Goal: Information Seeking & Learning: Learn about a topic

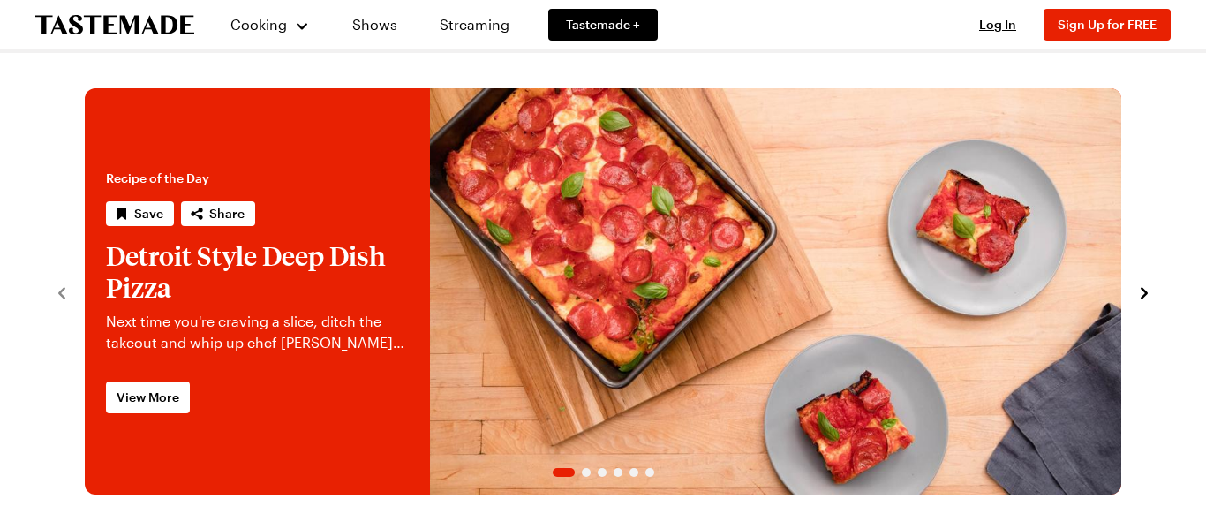
scroll to position [172, 0]
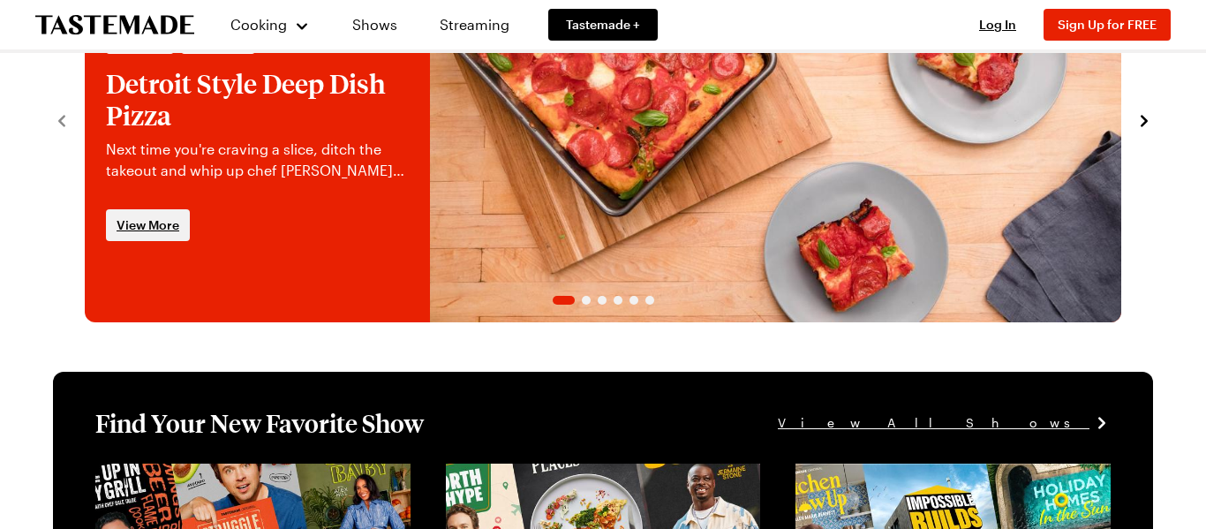
click at [138, 219] on span "View More" at bounding box center [148, 225] width 63 height 18
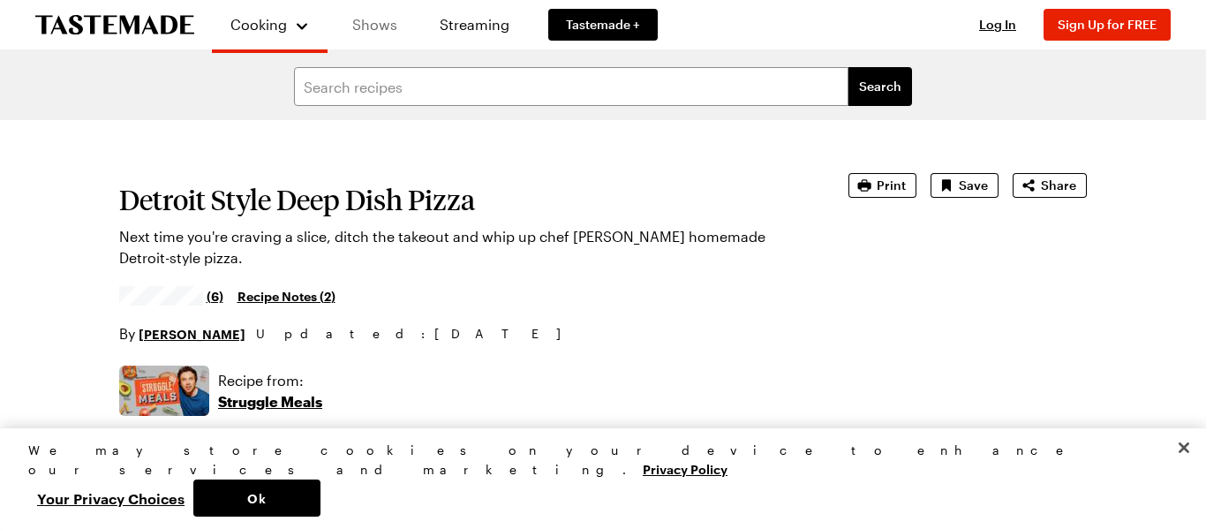
click at [348, 20] on link "Shows" at bounding box center [375, 24] width 80 height 49
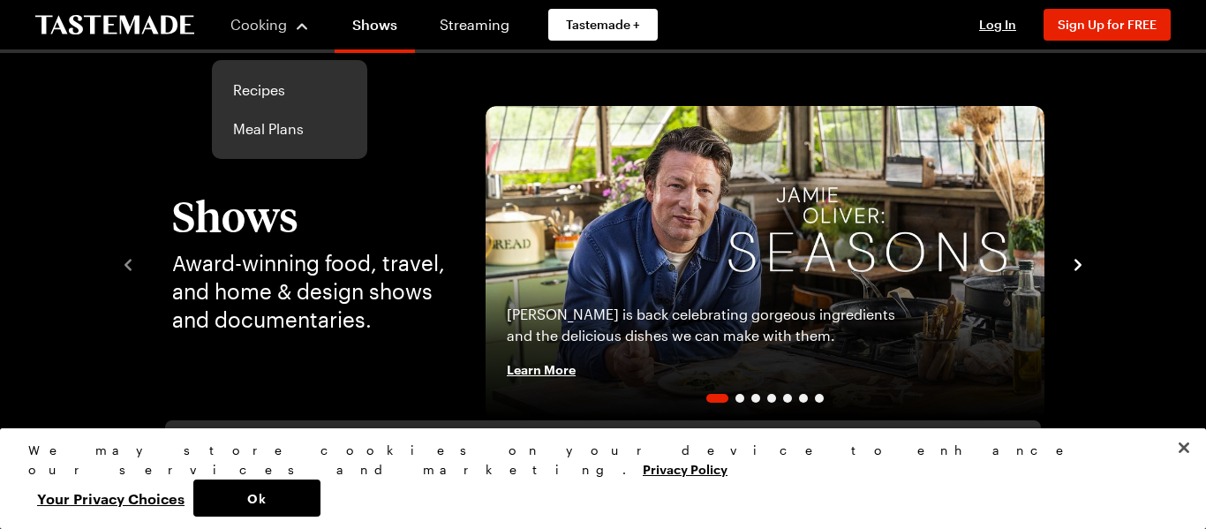
click at [289, 29] on div "Cooking" at bounding box center [270, 24] width 80 height 21
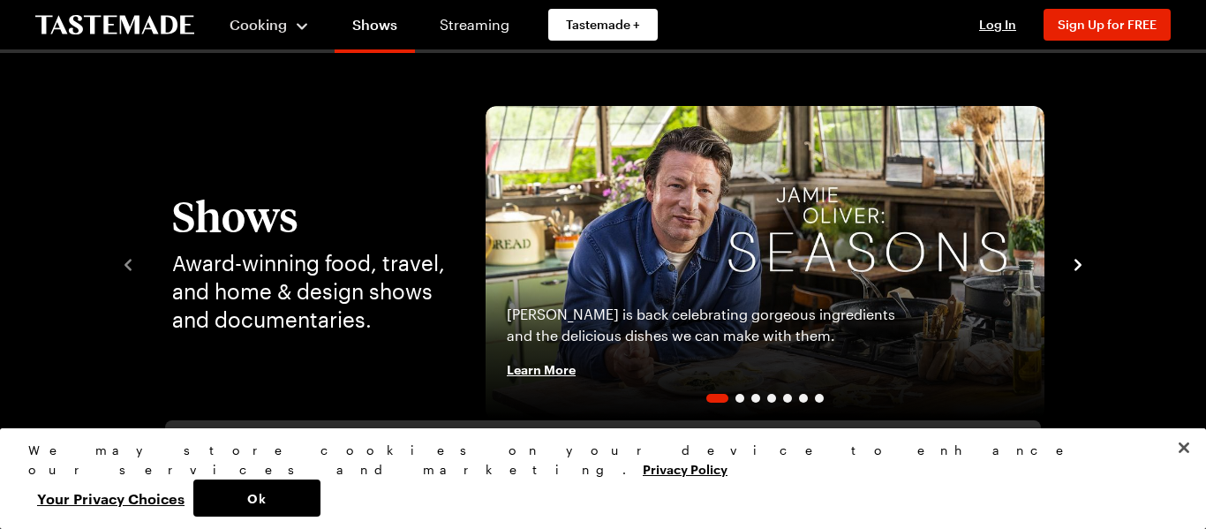
click at [270, 34] on div "Cooking" at bounding box center [270, 24] width 80 height 21
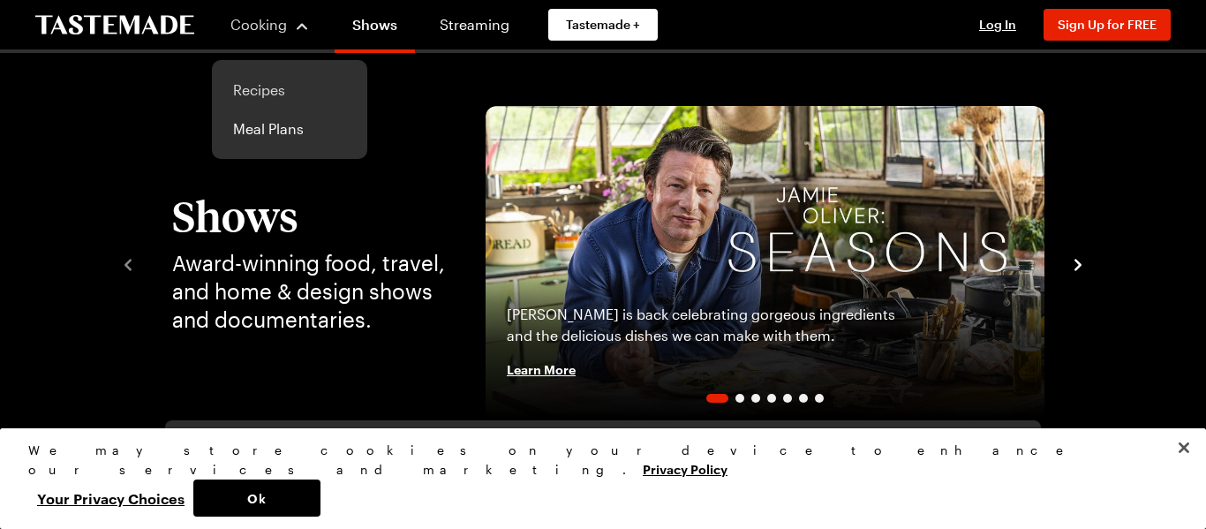
click at [272, 99] on link "Recipes" at bounding box center [289, 90] width 134 height 39
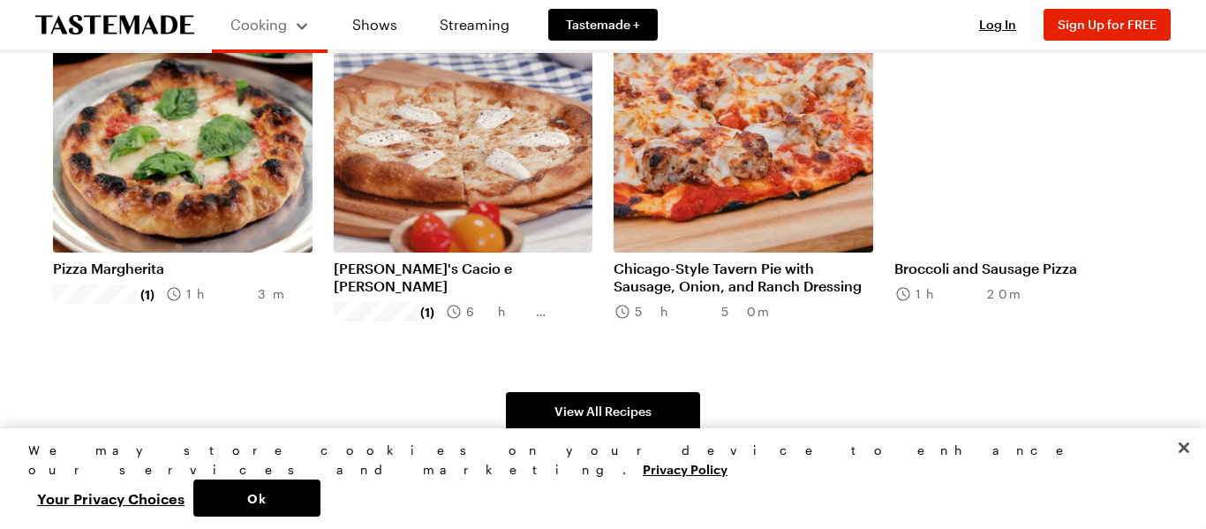
scroll to position [1105, 0]
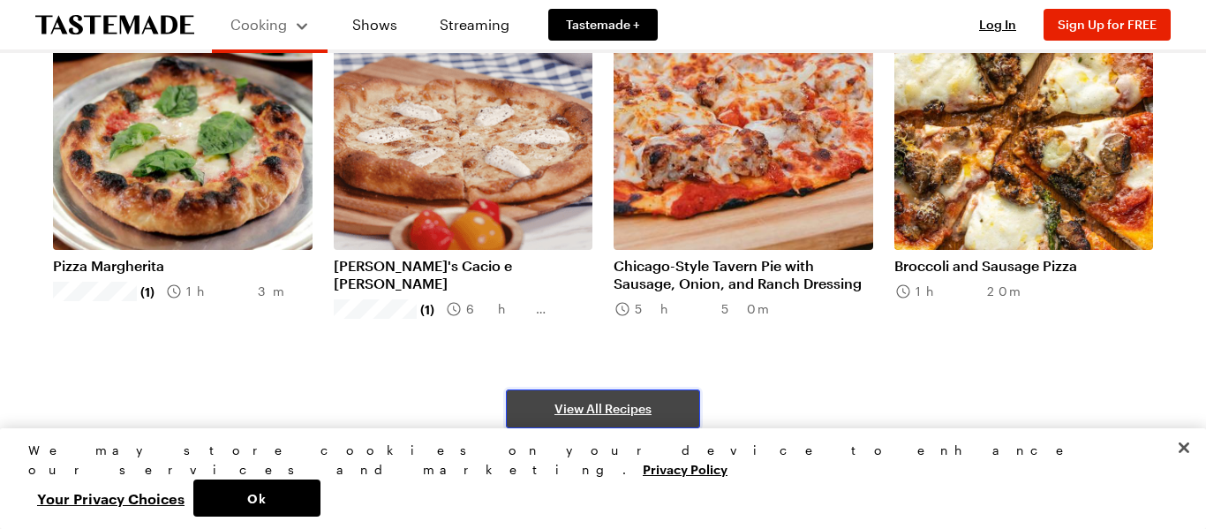
click at [596, 394] on link "View All Recipes" at bounding box center [603, 408] width 194 height 39
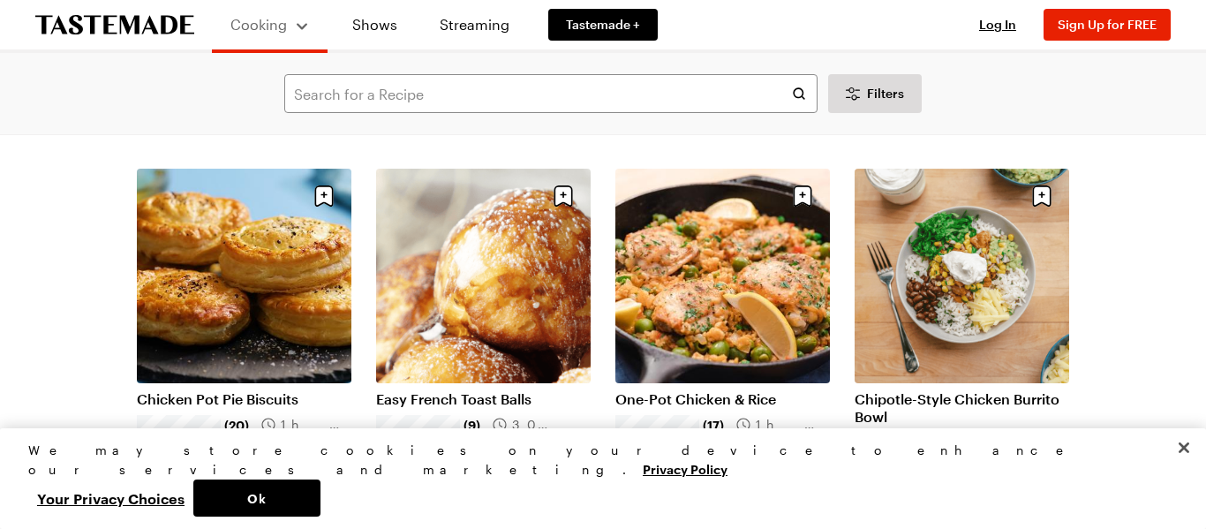
scroll to position [61, 0]
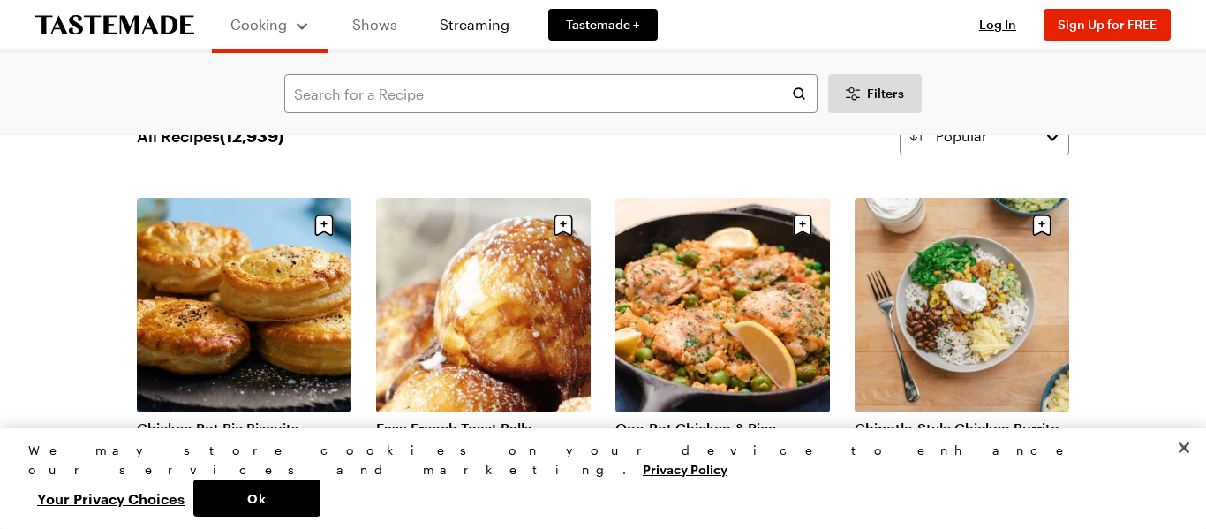
click at [349, 39] on link "Shows" at bounding box center [375, 24] width 80 height 49
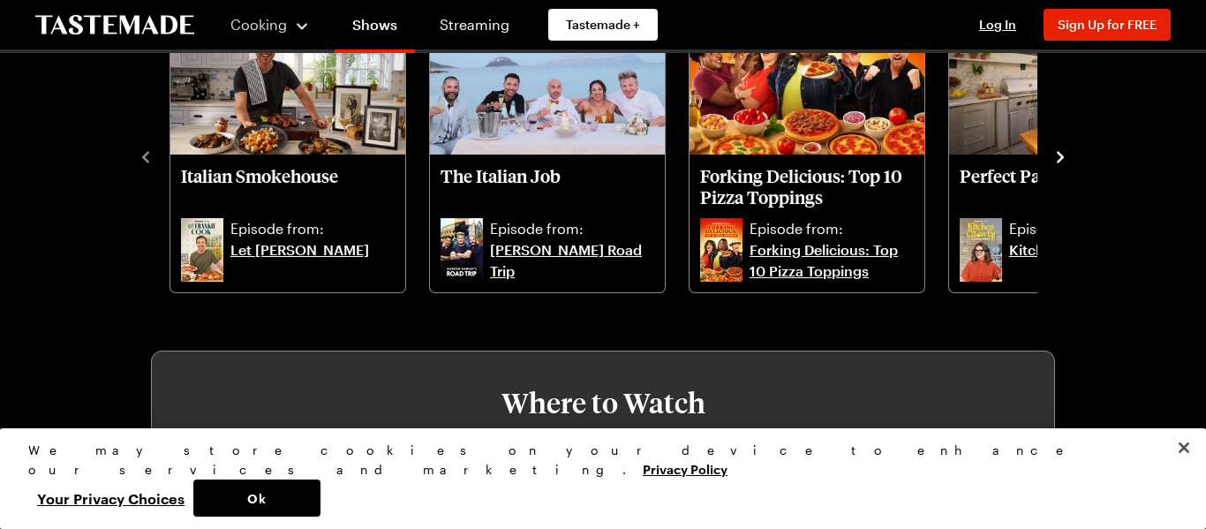
scroll to position [595, 0]
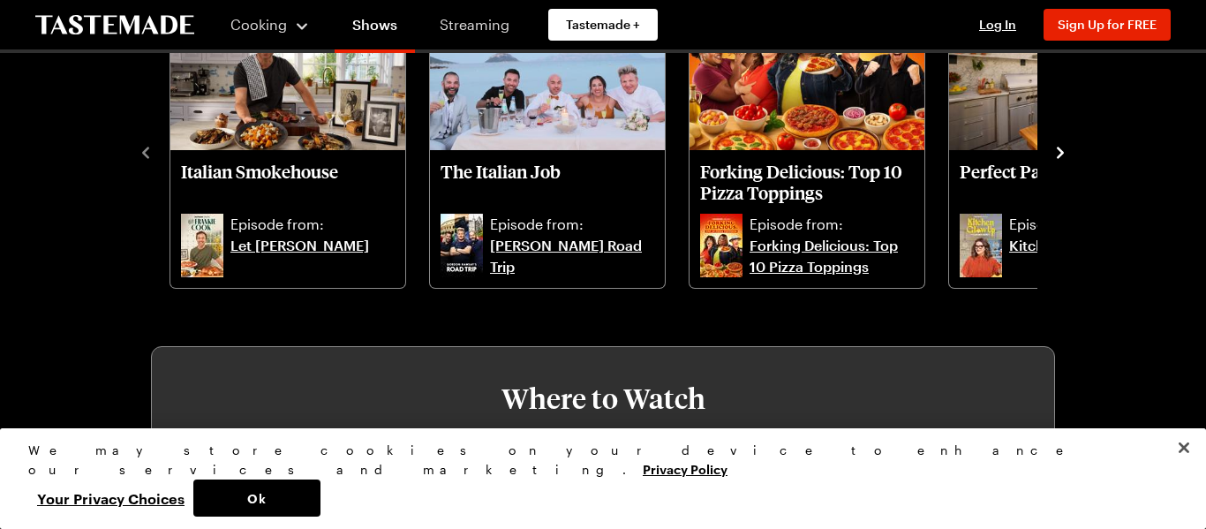
click at [436, 26] on link "Streaming" at bounding box center [474, 24] width 105 height 49
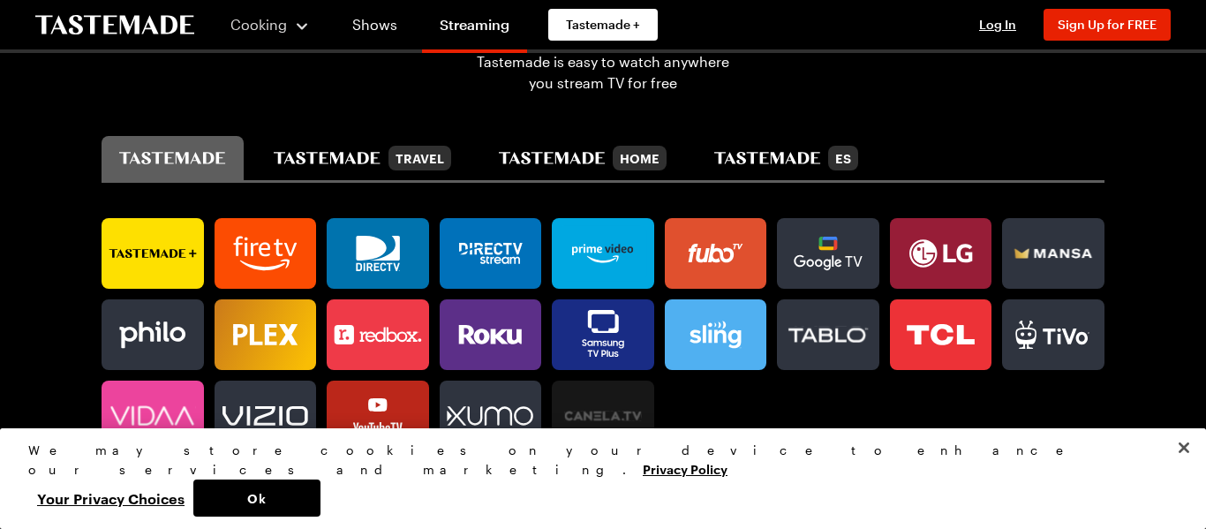
scroll to position [1070, 0]
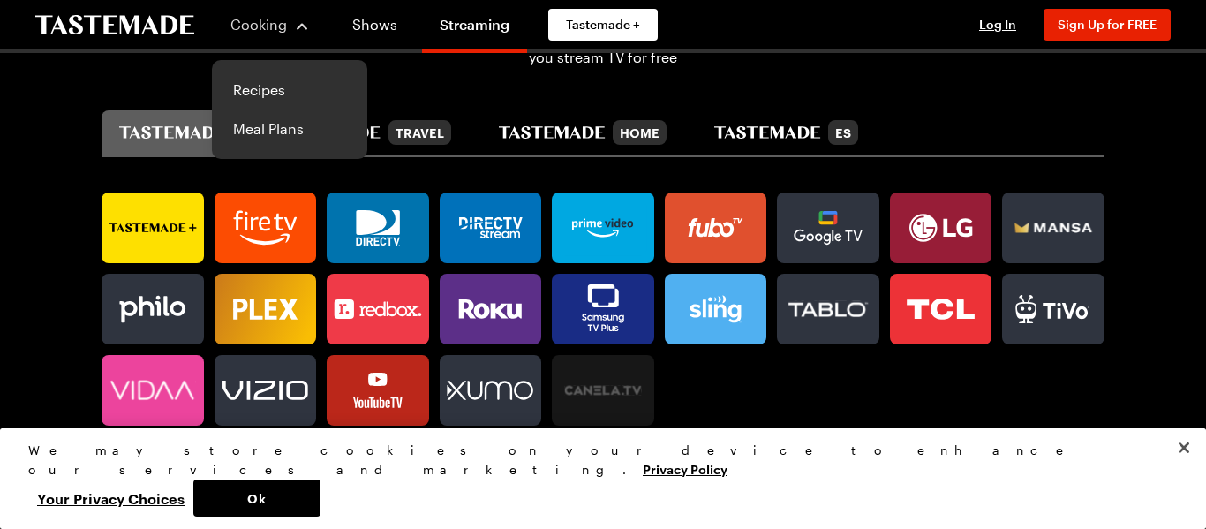
click at [304, 23] on div "Cooking" at bounding box center [270, 24] width 80 height 21
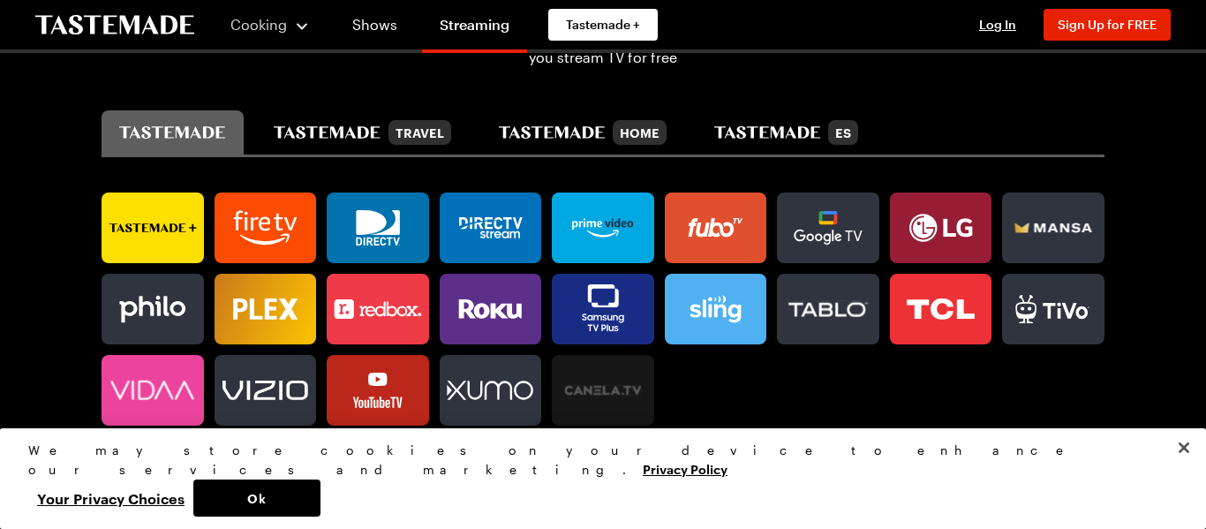
click at [286, 28] on div "Cooking" at bounding box center [270, 24] width 80 height 21
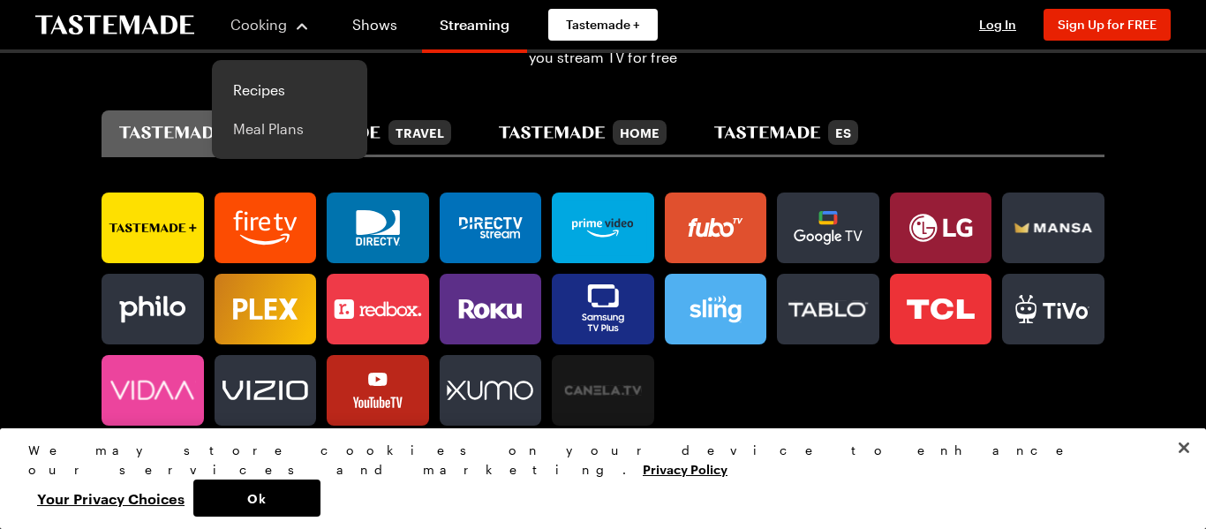
click at [296, 130] on link "Meal Plans" at bounding box center [289, 128] width 134 height 39
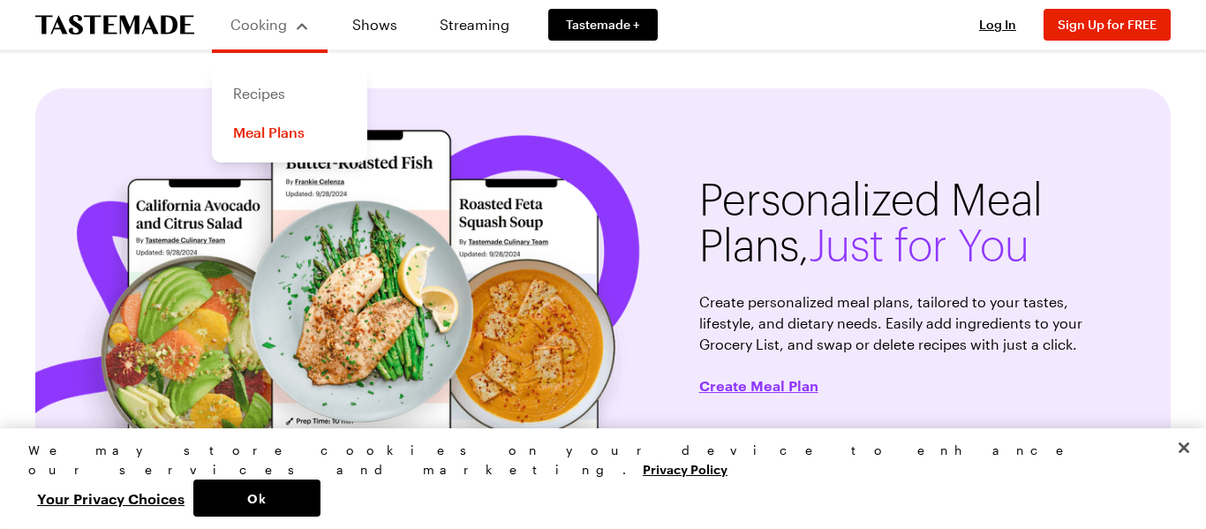
click at [252, 87] on link "Recipes" at bounding box center [289, 93] width 134 height 39
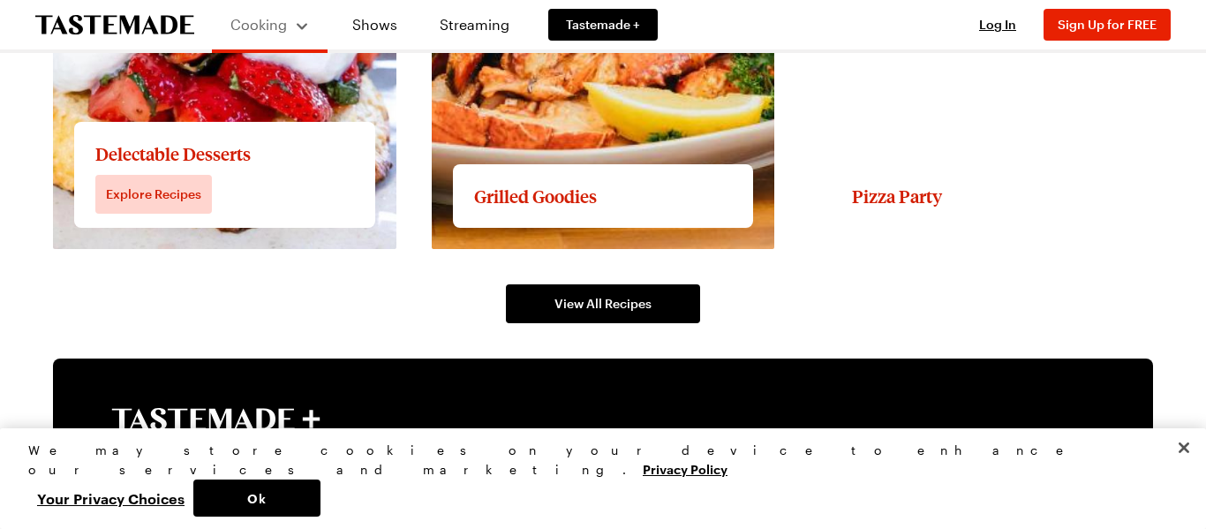
scroll to position [2775, 0]
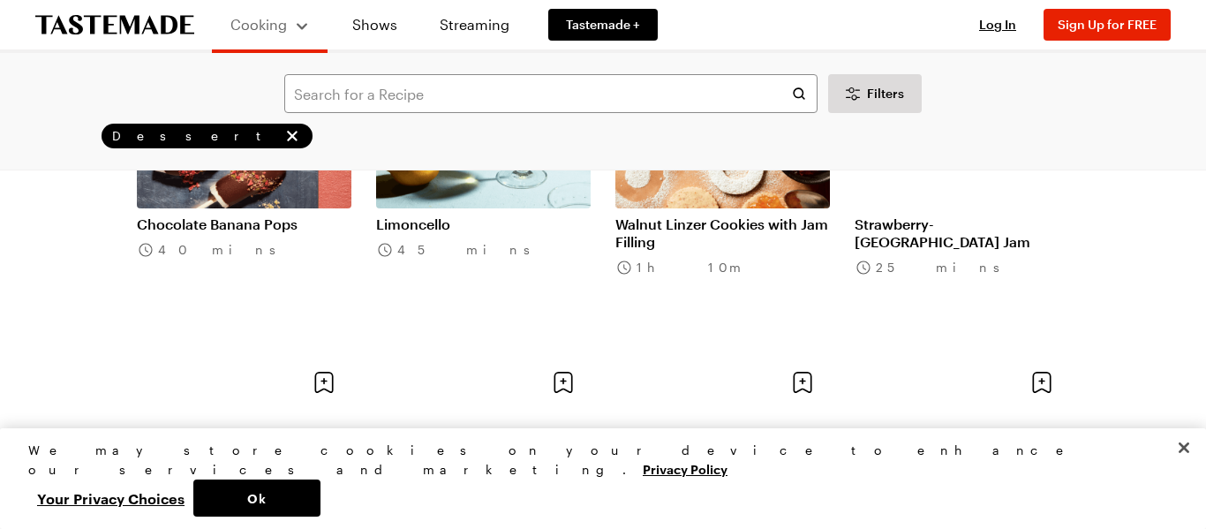
scroll to position [1746, 0]
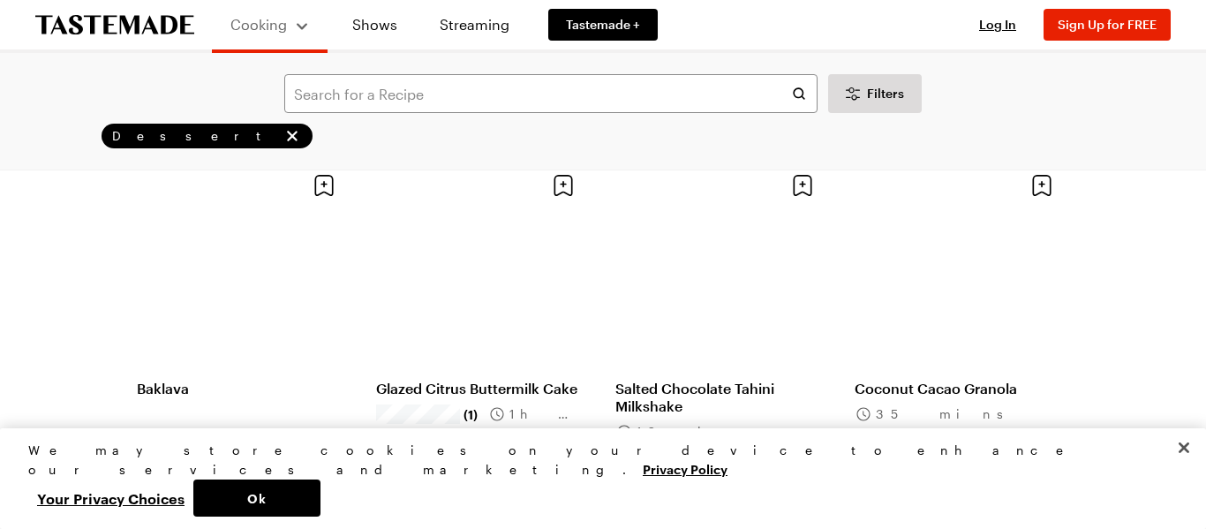
scroll to position [3057, 0]
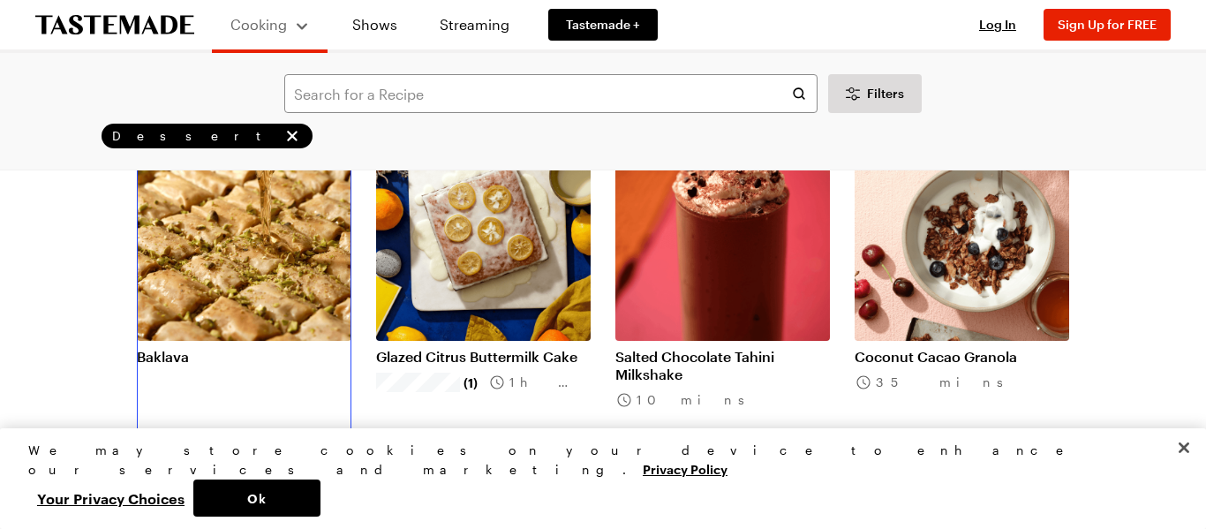
click at [283, 348] on link "Baklava" at bounding box center [244, 357] width 215 height 18
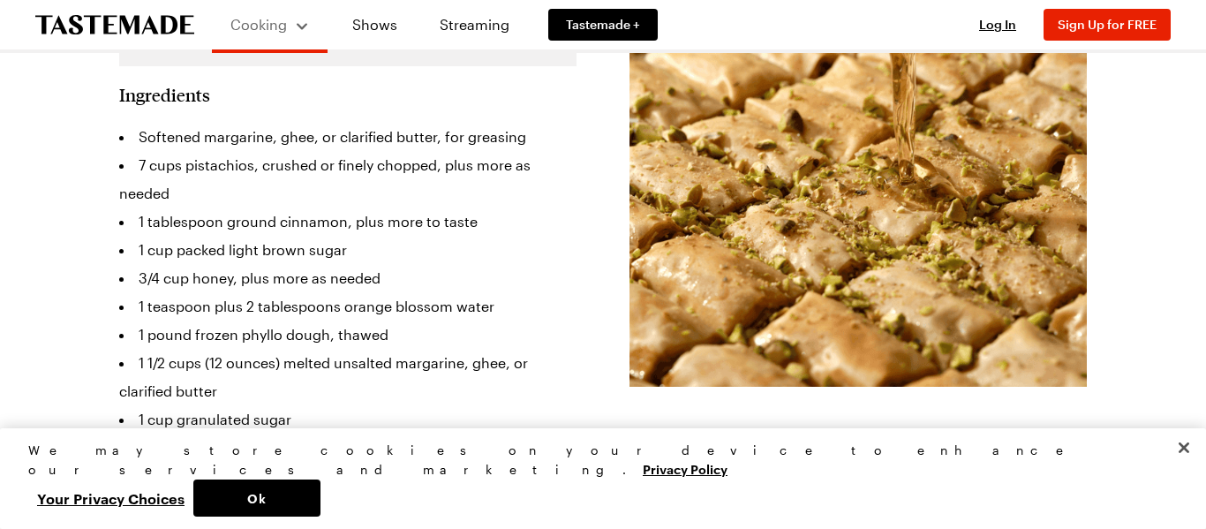
scroll to position [649, 0]
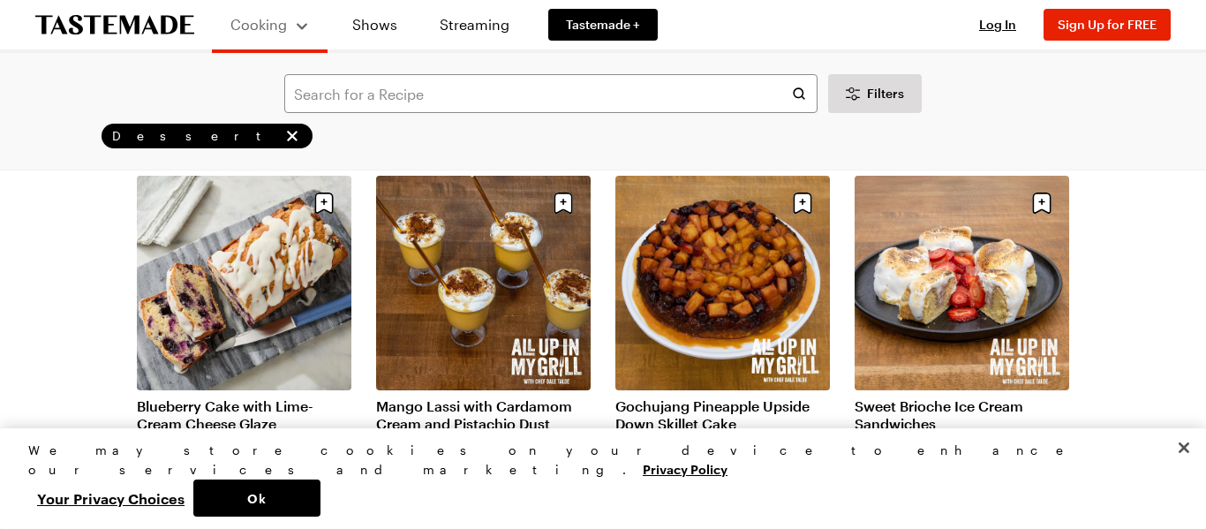
scroll to position [482, 0]
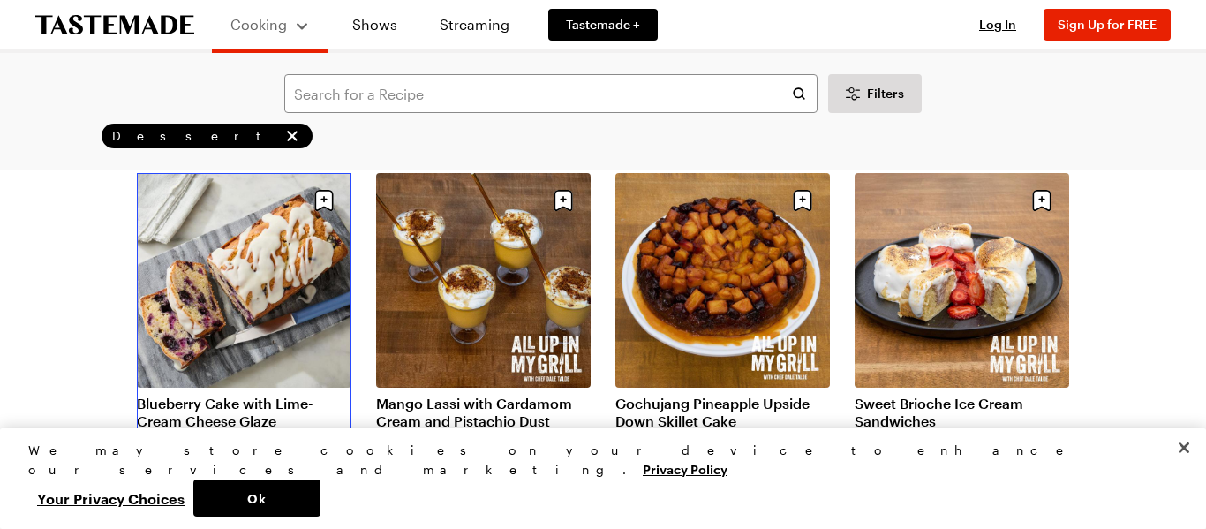
click at [289, 395] on link "Blueberry Cake with Lime-Cream Cheese Glaze" at bounding box center [244, 412] width 215 height 35
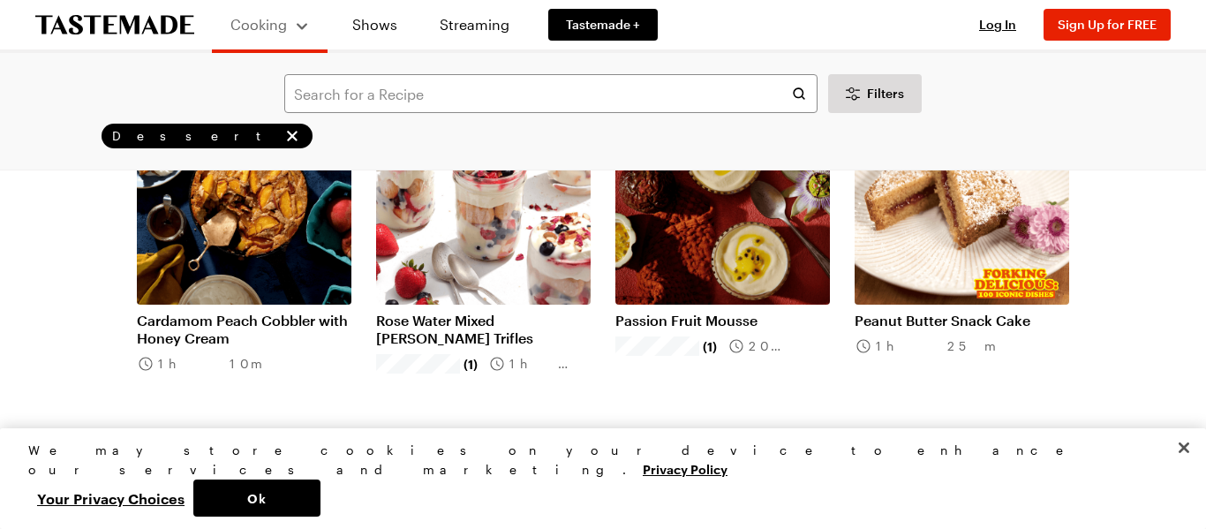
scroll to position [2373, 0]
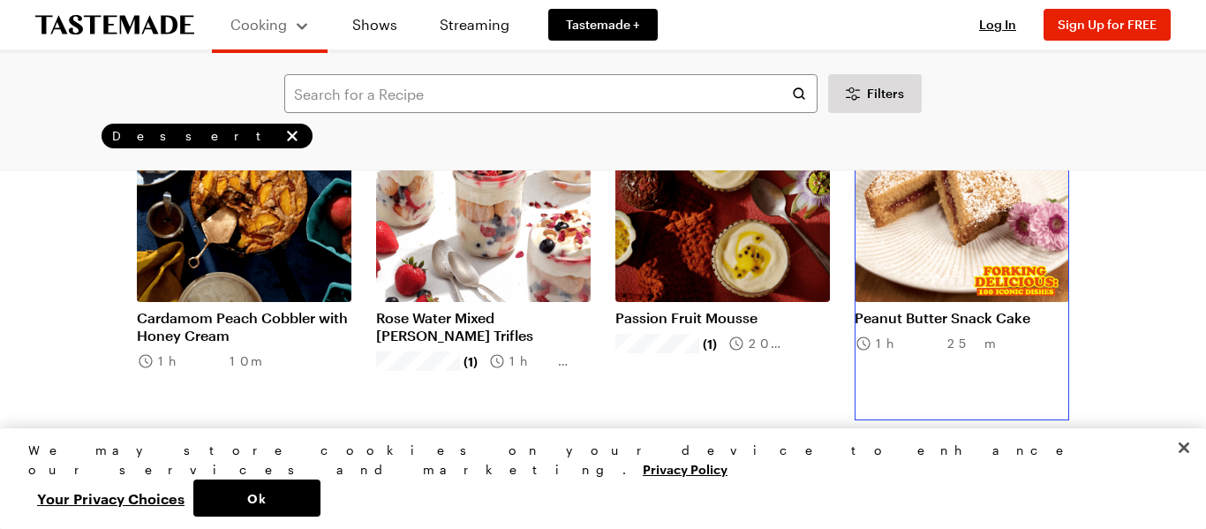
click at [905, 309] on link "Peanut Butter Snack Cake" at bounding box center [962, 318] width 215 height 18
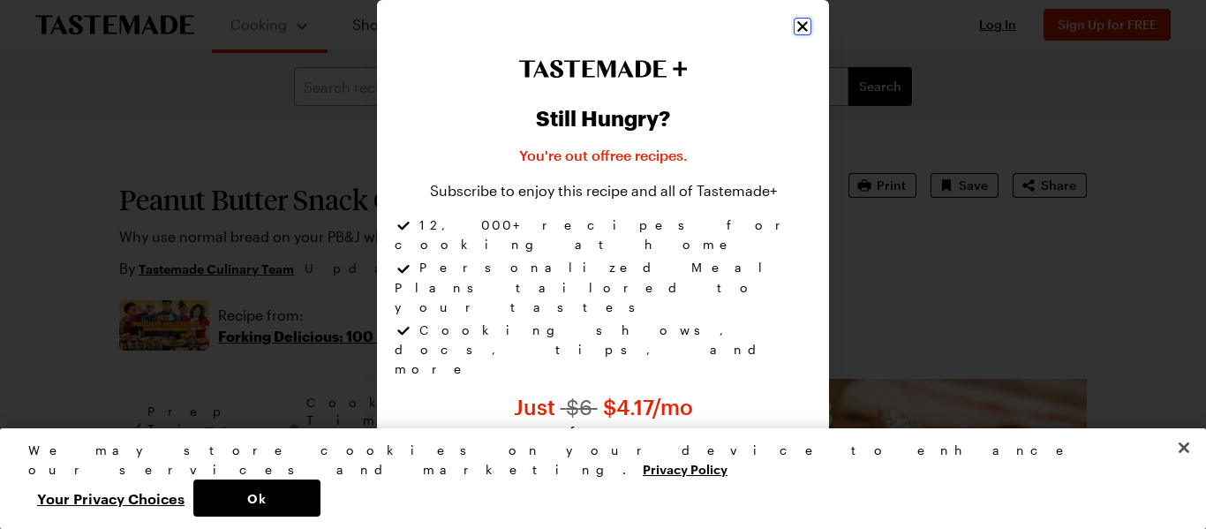
click at [798, 34] on icon "Close" at bounding box center [803, 27] width 18 height 18
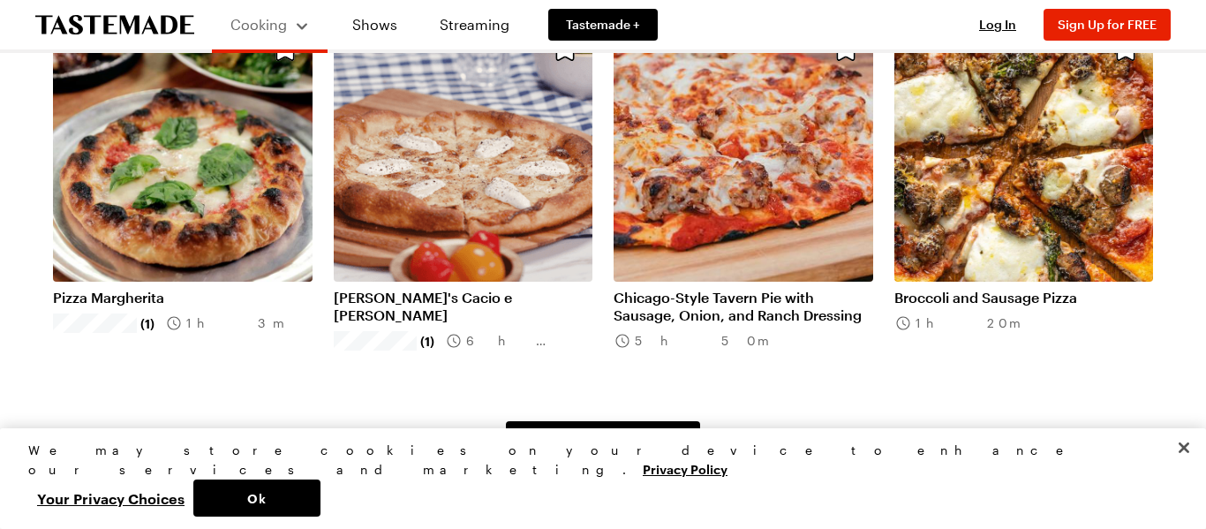
scroll to position [1296, 0]
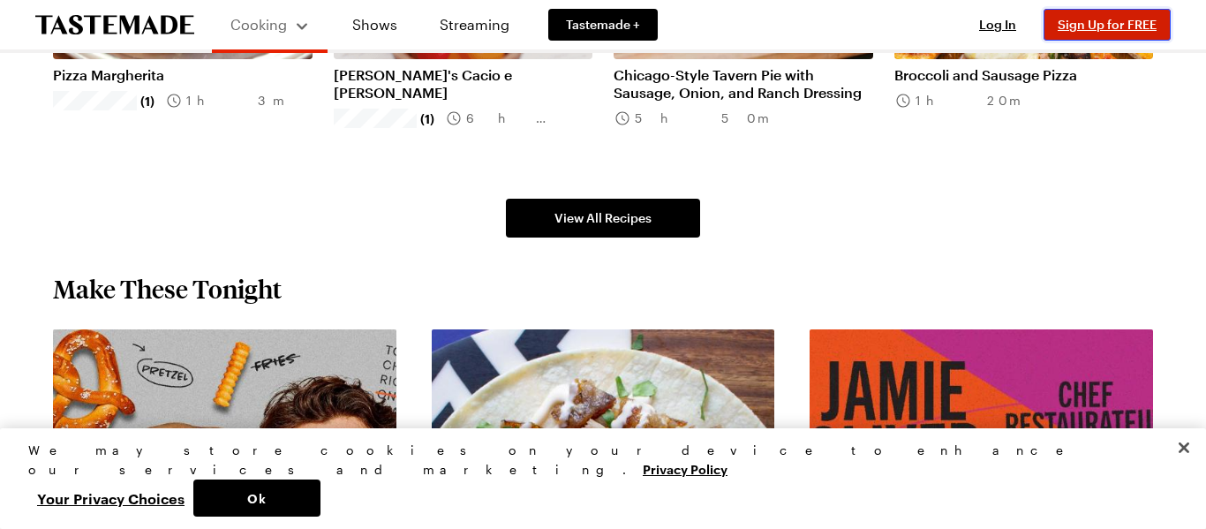
click at [1085, 23] on span "Sign Up for FREE" at bounding box center [1107, 24] width 99 height 15
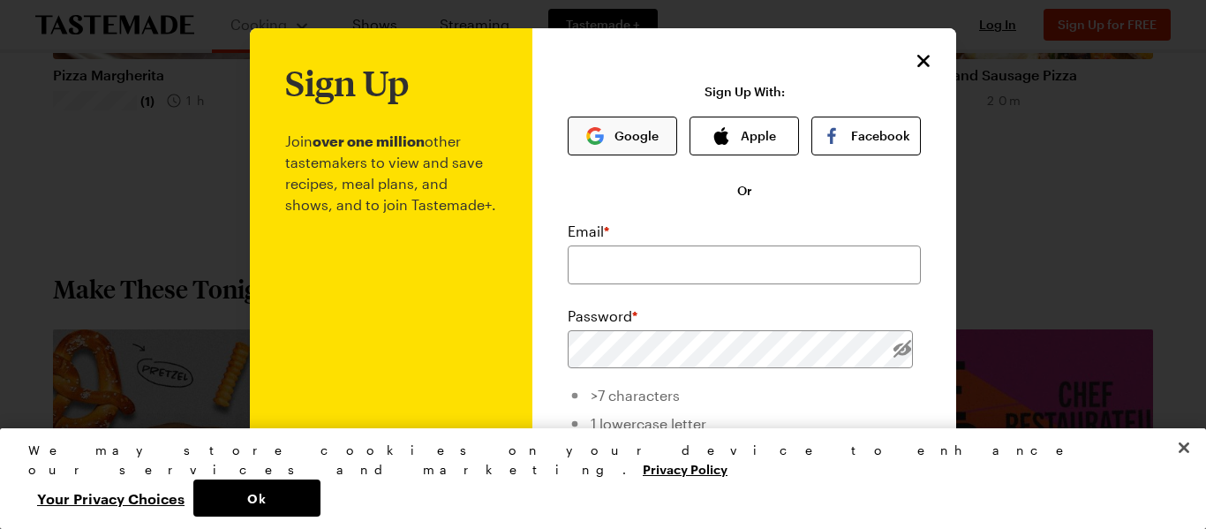
click at [600, 136] on img "button" at bounding box center [595, 136] width 18 height 18
click at [926, 64] on icon "Close" at bounding box center [924, 59] width 21 height 21
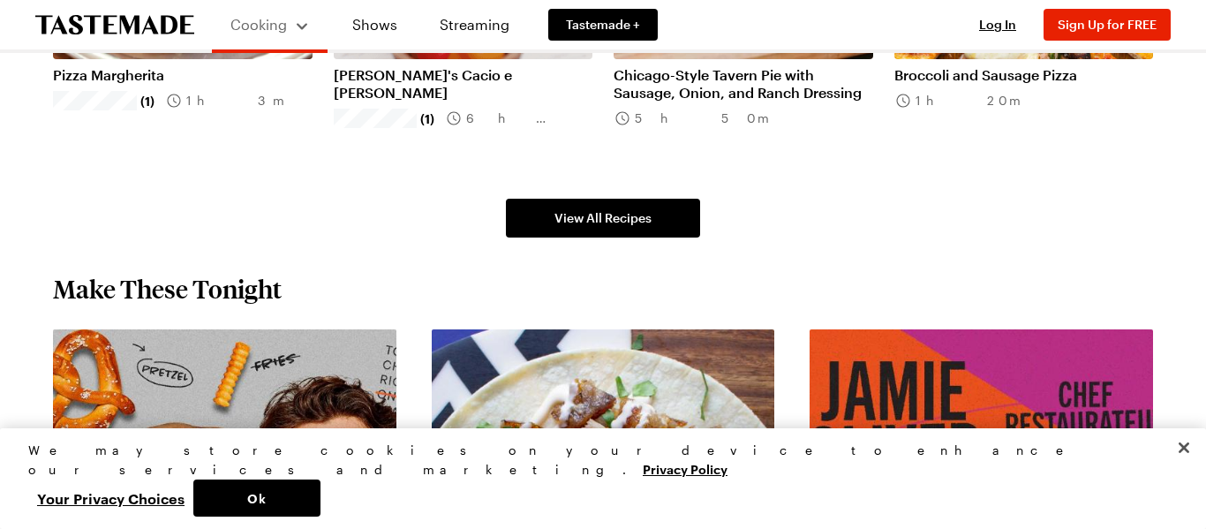
click at [980, 34] on div "Log In Sign Up Log In Sign Up for FREE" at bounding box center [1066, 24] width 208 height 49
click at [990, 22] on span "Log In" at bounding box center [997, 24] width 37 height 15
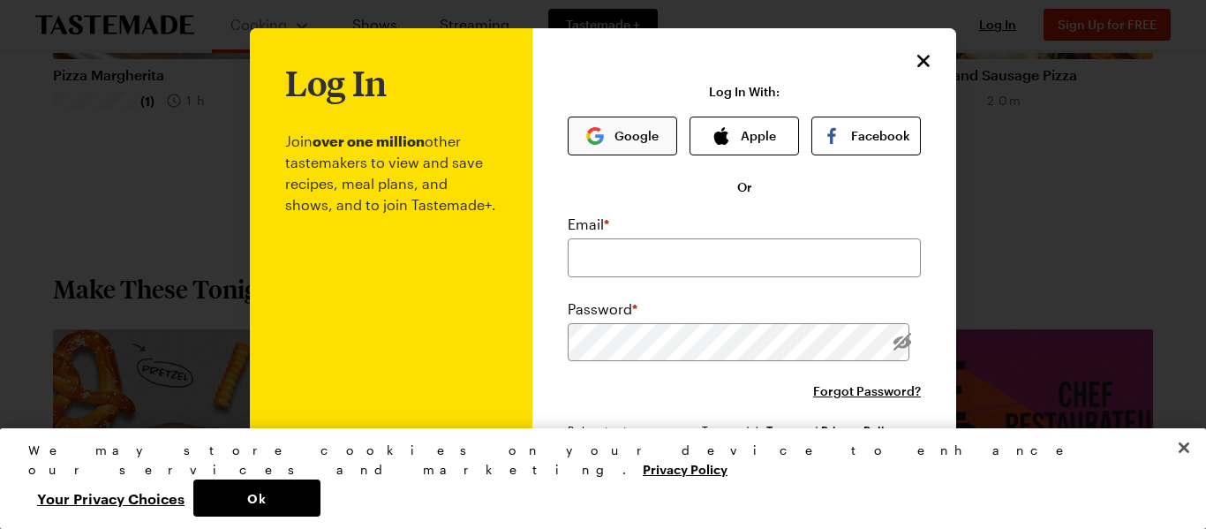
click at [578, 130] on button "Google" at bounding box center [622, 136] width 109 height 39
click at [935, 61] on div "Log In Join over one million other tastemakers to view and save recipes, meal p…" at bounding box center [744, 337] width 424 height 619
click at [927, 61] on icon "Close" at bounding box center [924, 59] width 21 height 21
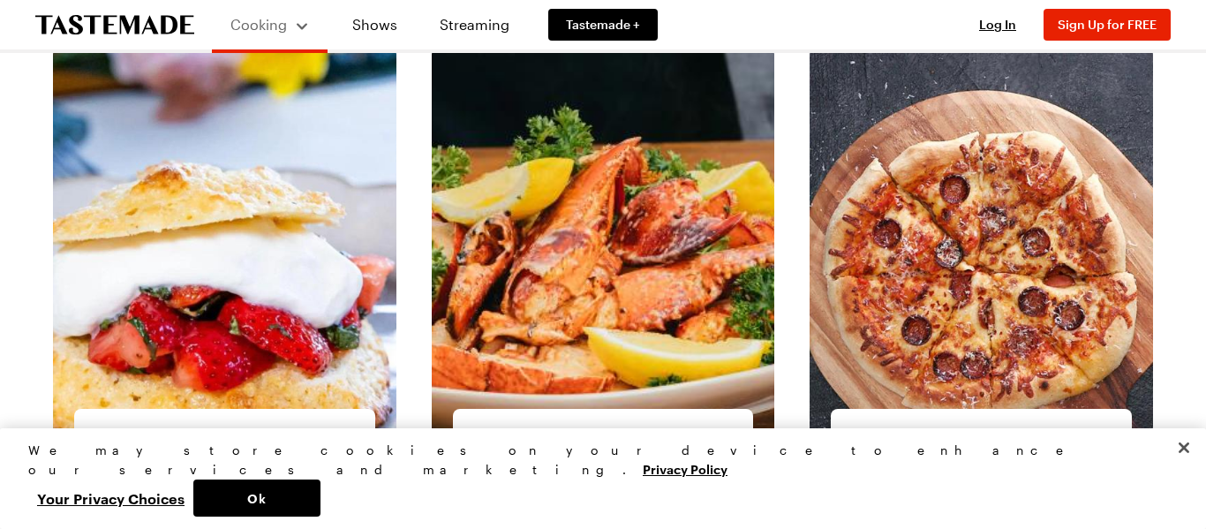
scroll to position [2532, 0]
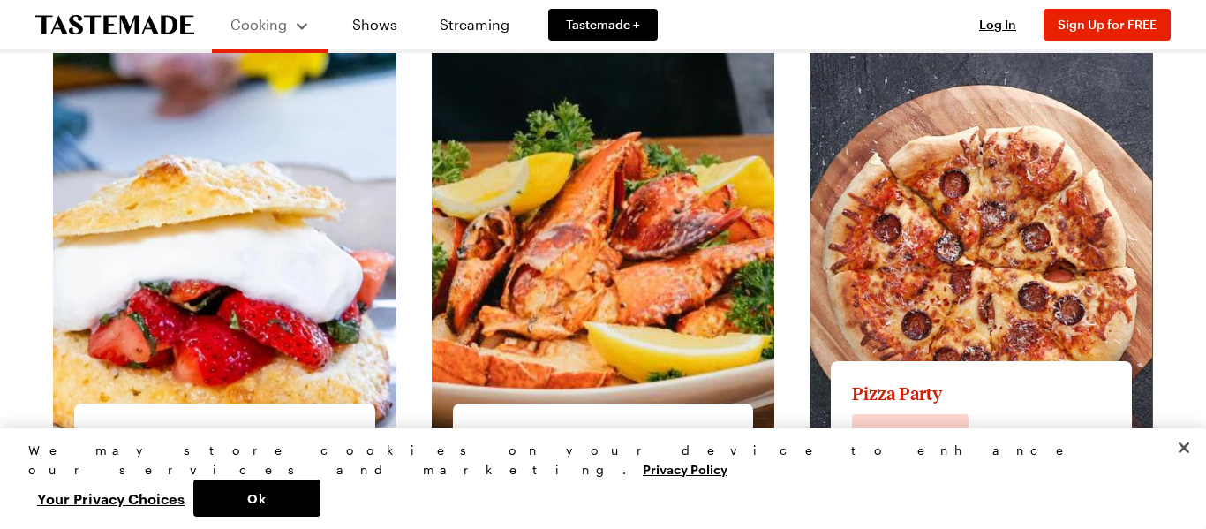
click at [903, 65] on link "View full content for Pizza Party" at bounding box center [915, 57] width 210 height 17
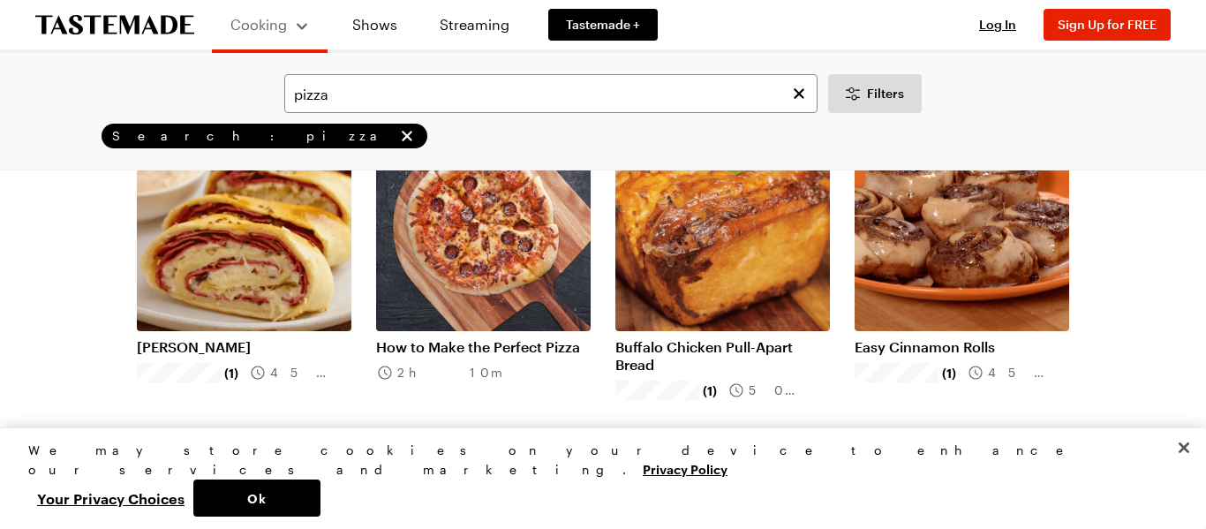
scroll to position [902, 0]
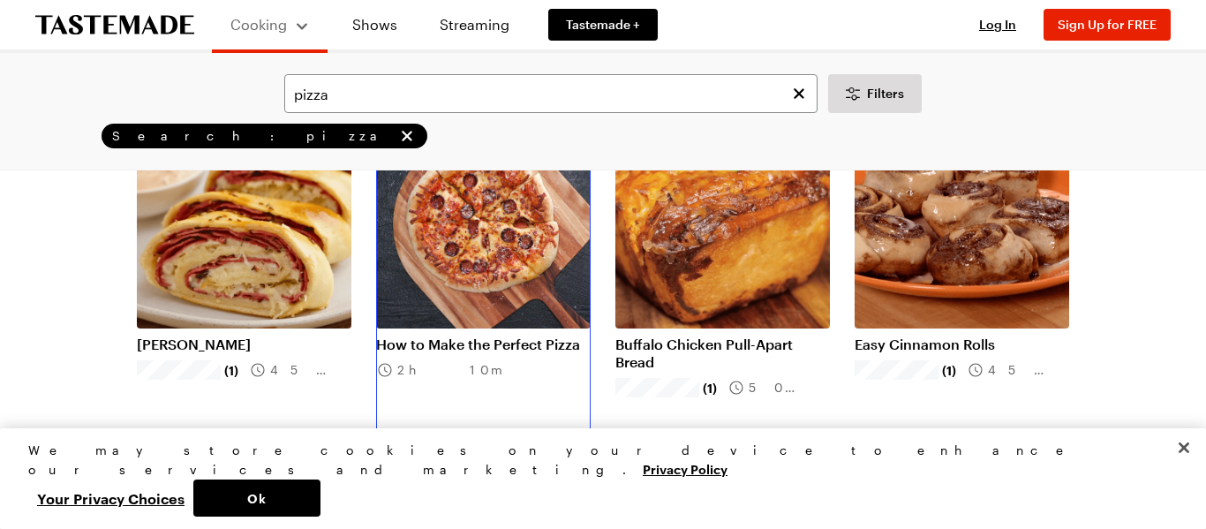
click at [426, 336] on link "How to Make the Perfect Pizza" at bounding box center [483, 345] width 215 height 18
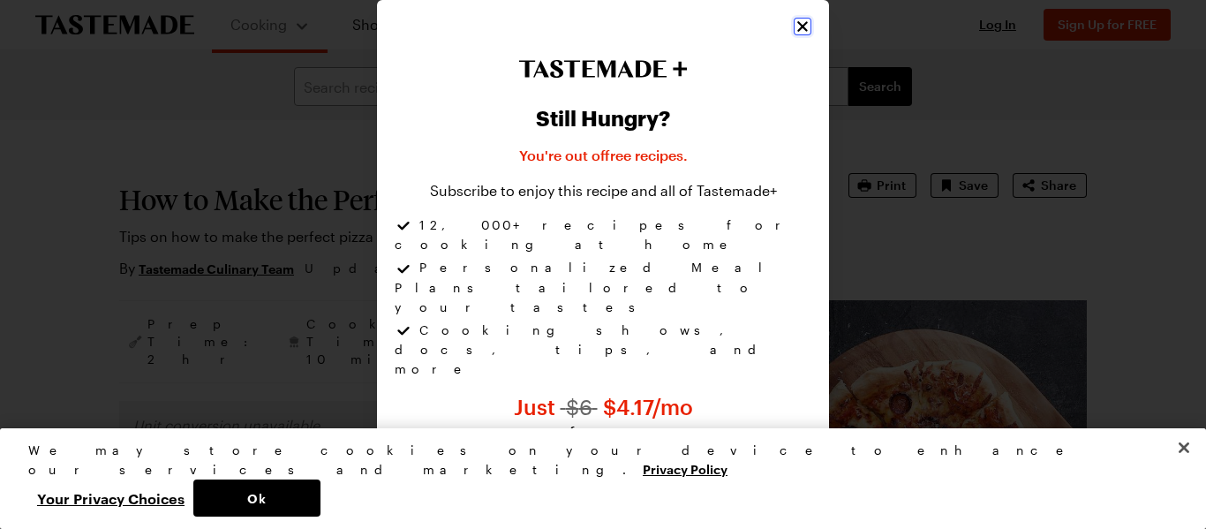
click at [800, 25] on icon "Close" at bounding box center [803, 27] width 18 height 18
